Goal: Download file/media

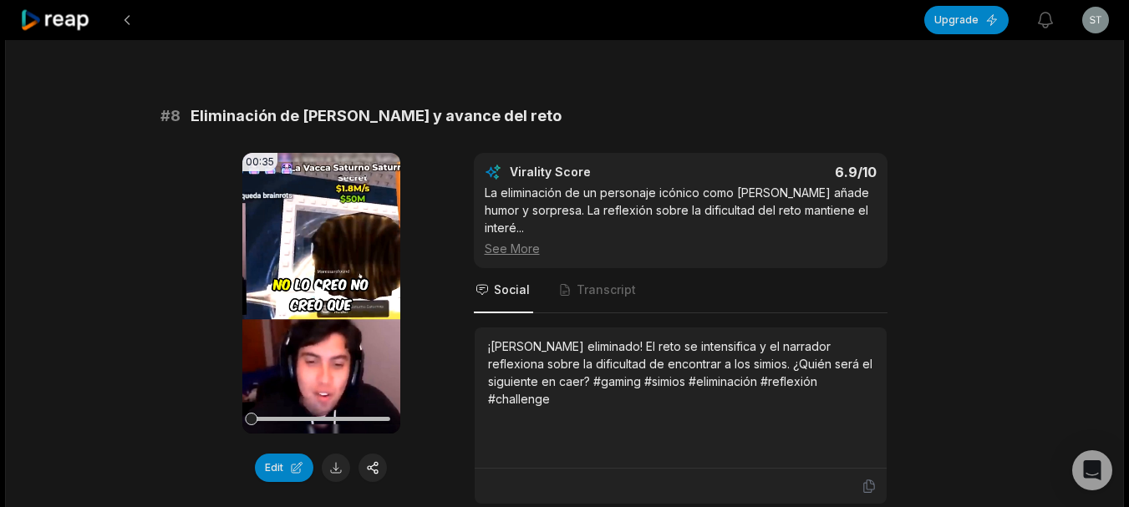
scroll to position [3558, 0]
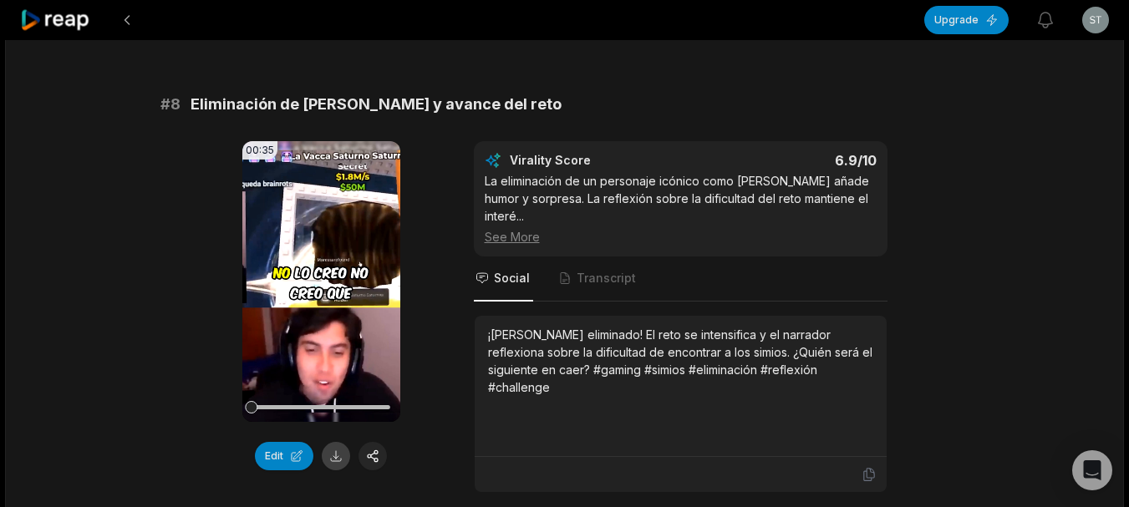
click at [324, 442] on button at bounding box center [336, 456] width 28 height 28
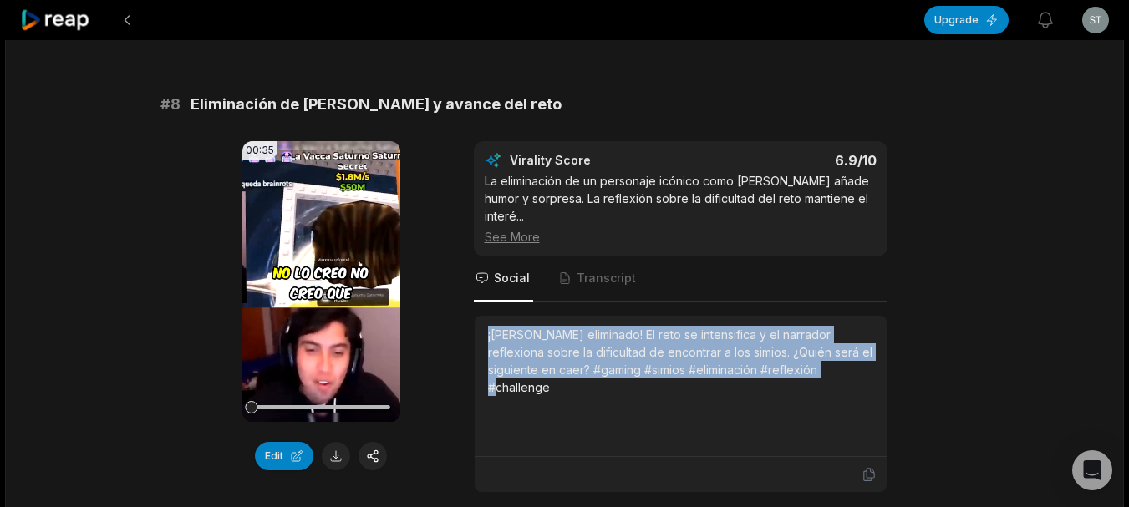
drag, startPoint x: 490, startPoint y: 277, endPoint x: 832, endPoint y: 322, distance: 345.6
click at [832, 326] on div "¡[PERSON_NAME] eliminado! El reto se intensifica y el narrador reflexiona sobre…" at bounding box center [680, 361] width 385 height 70
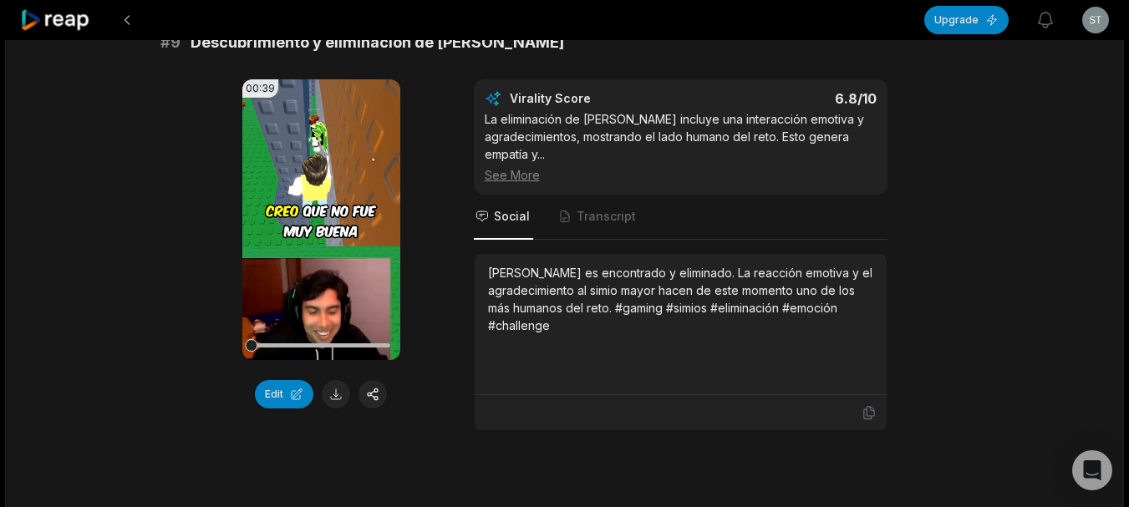
scroll to position [4143, 0]
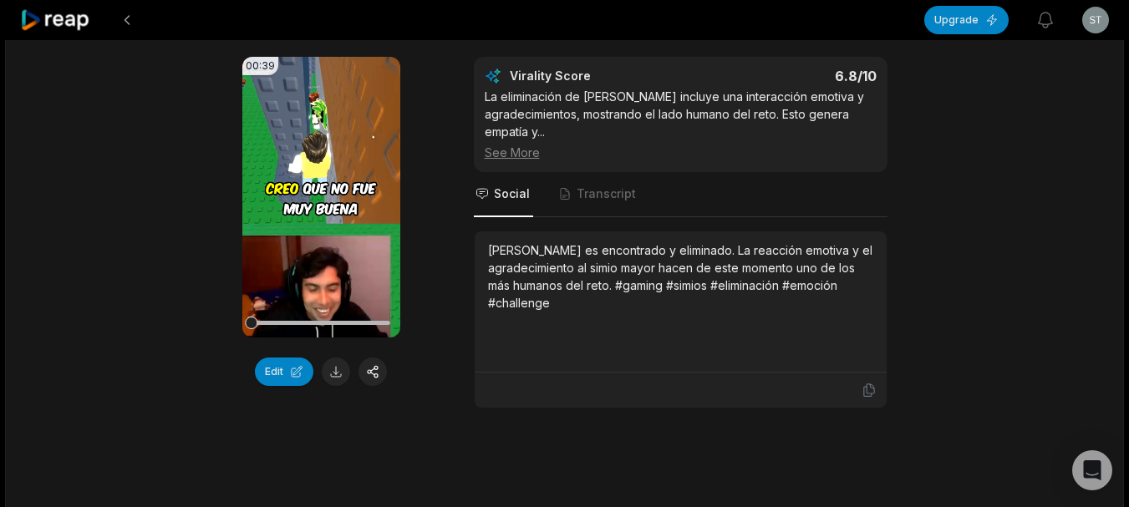
click at [334, 358] on button at bounding box center [336, 372] width 28 height 28
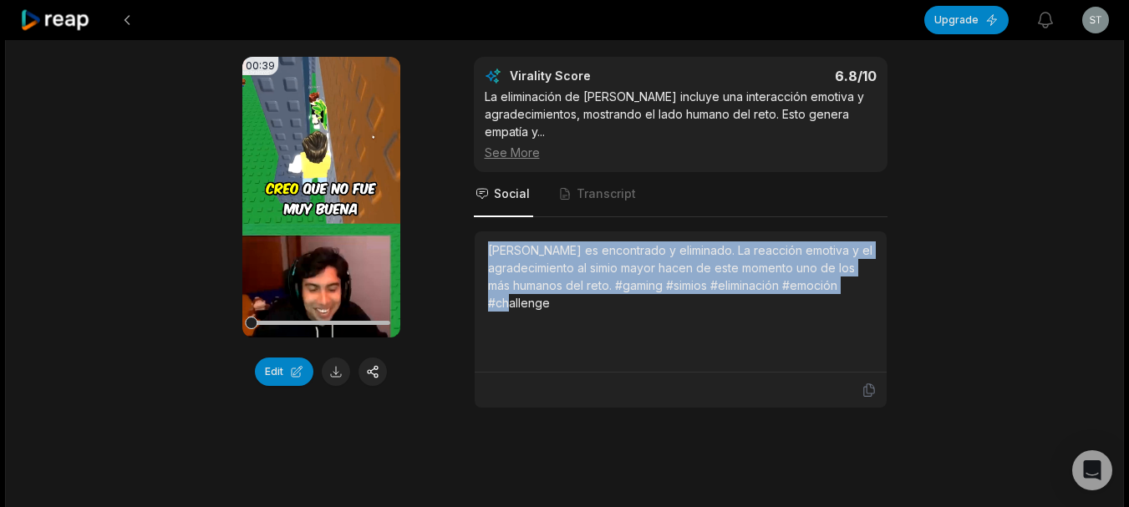
drag, startPoint x: 489, startPoint y: 198, endPoint x: 574, endPoint y: 256, distance: 102.9
click at [574, 256] on div "[PERSON_NAME] es encontrado y eliminado. La reacción emotiva y el agradecimient…" at bounding box center [680, 277] width 385 height 70
copy div "[PERSON_NAME] es encontrado y eliminado. La reacción emotiva y el agradecimient…"
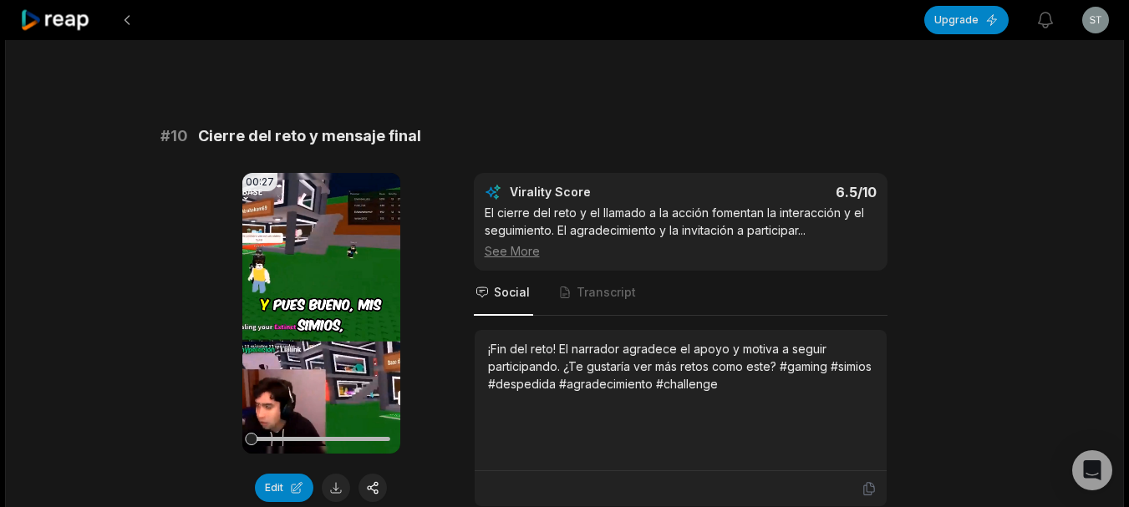
scroll to position [4601, 0]
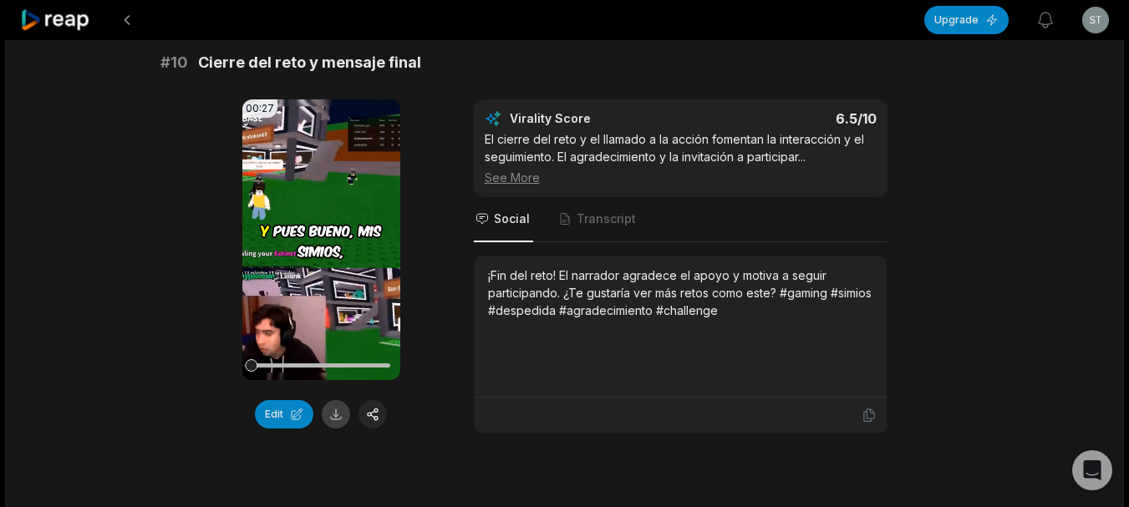
click at [329, 400] on button at bounding box center [336, 414] width 28 height 28
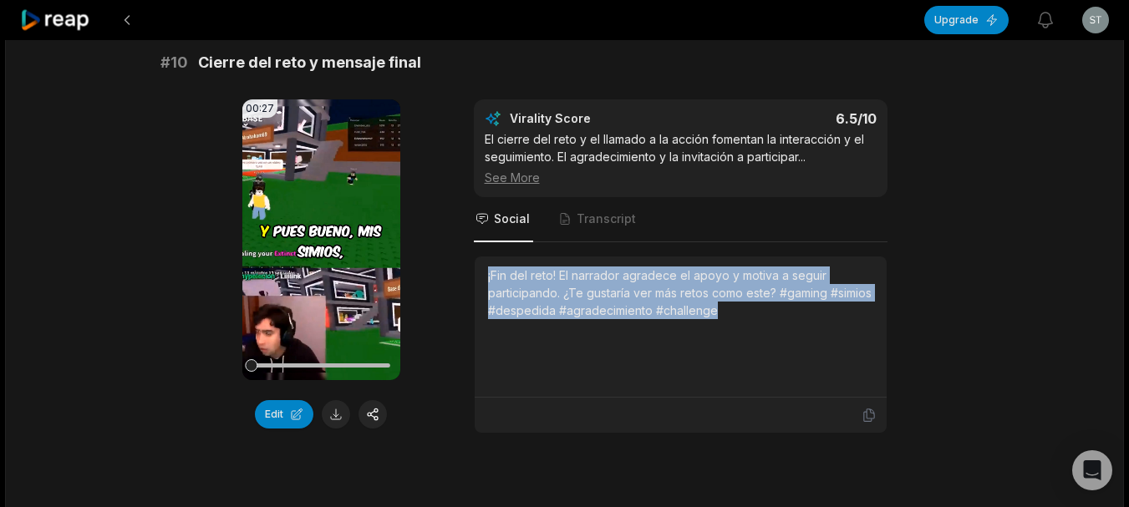
drag, startPoint x: 491, startPoint y: 216, endPoint x: 902, endPoint y: 278, distance: 416.0
click at [902, 278] on div "00:27 Your browser does not support mp4 format. Edit Virality Score 6.5 /10 El …" at bounding box center [564, 266] width 809 height 334
copy div "¡Fin del reto! El narrador agradece el apoyo y motiva a seguir participando. ¿T…"
